Goal: Task Accomplishment & Management: Complete application form

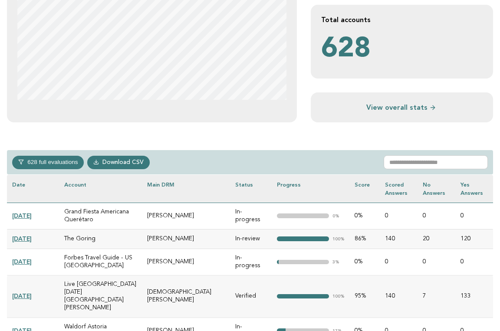
scroll to position [261, 0]
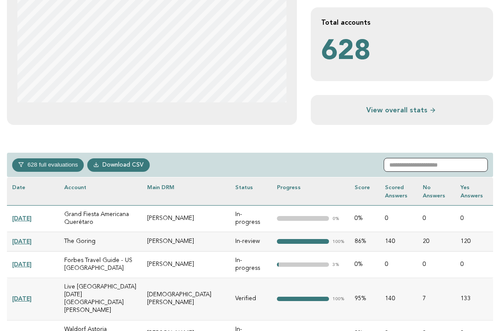
click at [406, 165] on input "text" at bounding box center [436, 165] width 104 height 14
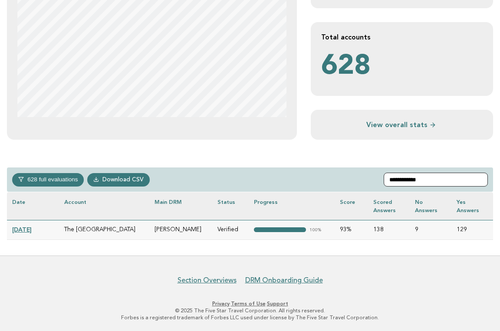
scroll to position [227, 0]
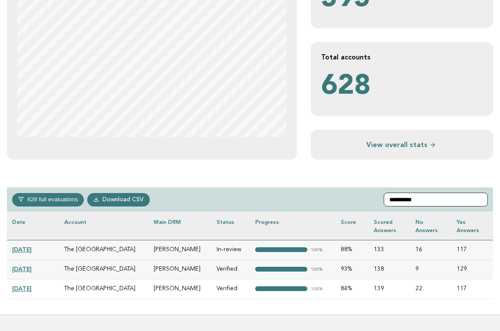
type input "*********"
click at [32, 248] on link "[DATE]" at bounding box center [22, 249] width 20 height 7
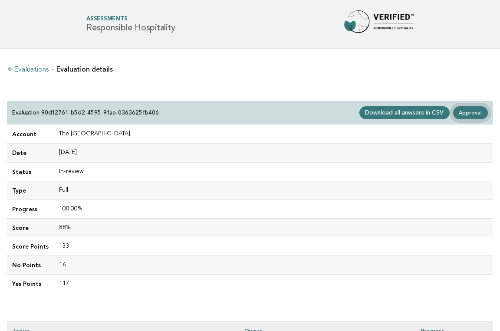
click at [471, 114] on link "Approval" at bounding box center [470, 112] width 35 height 13
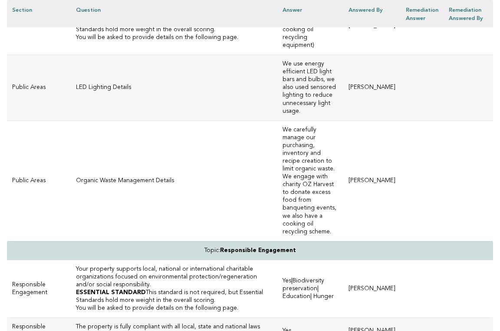
scroll to position [2680, 0]
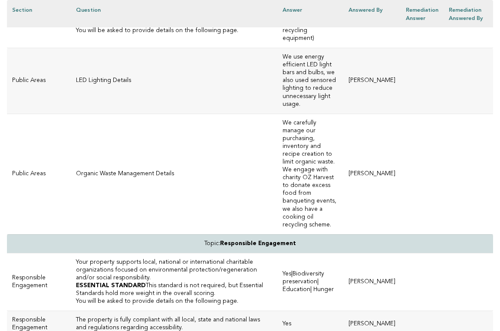
click at [145, 27] on p "ESSENTIAL STANDARD This standard is not required, but Essential Standards hold …" at bounding box center [174, 19] width 196 height 16
click at [123, 114] on td "LED Lighting Details" at bounding box center [174, 81] width 207 height 66
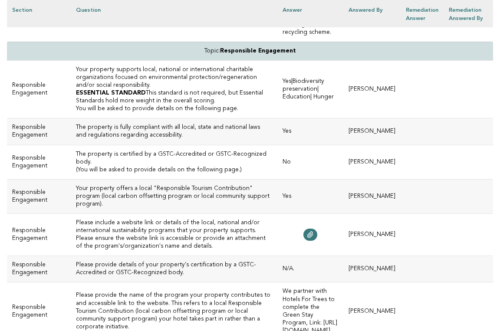
scroll to position [2874, 0]
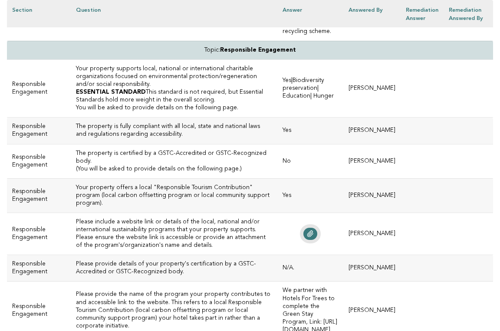
click at [307, 237] on icon at bounding box center [310, 234] width 6 height 6
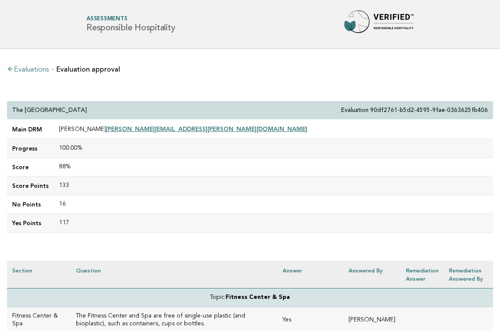
scroll to position [0, 0]
click at [12, 108] on div "The Fullerton Hotel Sydney Evaluation 90df2761-b5d2-4595-9fae-0363625fb406" at bounding box center [250, 110] width 486 height 19
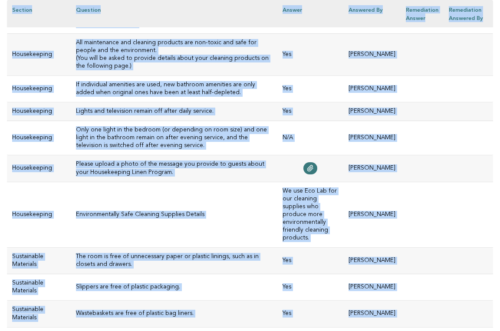
scroll to position [4103, 0]
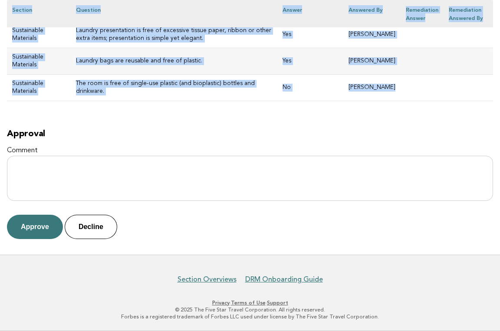
drag, startPoint x: 12, startPoint y: 108, endPoint x: 422, endPoint y: 100, distance: 410.0
copy div "The Fullerton Hotel Sydney Evaluation 90df2761-b5d2-4595-9fae-0363625fb406 Main…"
click at [31, 226] on button "Approve" at bounding box center [35, 227] width 56 height 24
click at [31, 226] on p "Approve Decline" at bounding box center [250, 227] width 486 height 24
